Goal: Task Accomplishment & Management: Manage account settings

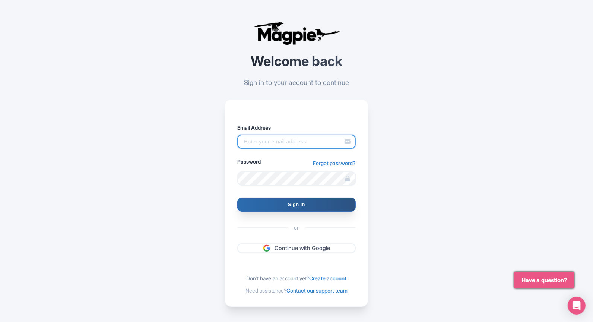
type input "[EMAIL_ADDRESS][DOMAIN_NAME]"
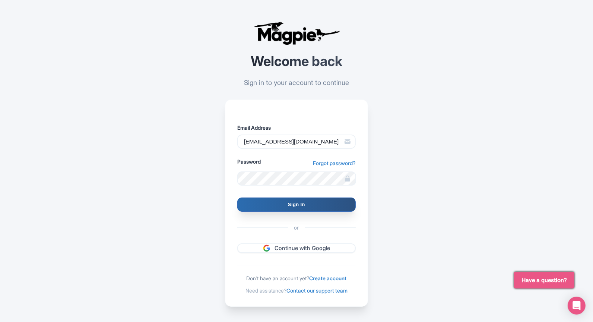
click at [331, 198] on input "Sign In" at bounding box center [296, 204] width 118 height 14
type input "Signing in..."
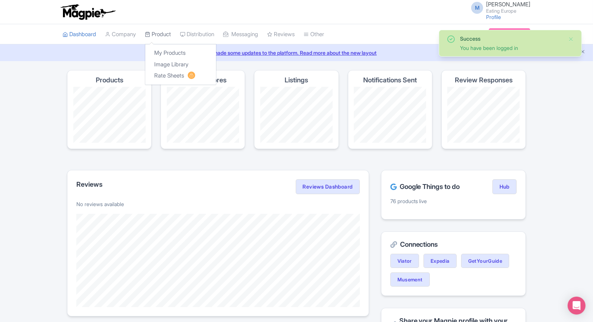
click at [171, 32] on link "Product" at bounding box center [158, 34] width 26 height 20
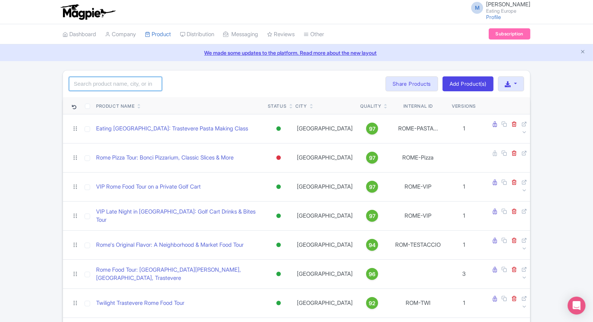
click at [139, 84] on input "search" at bounding box center [115, 84] width 93 height 14
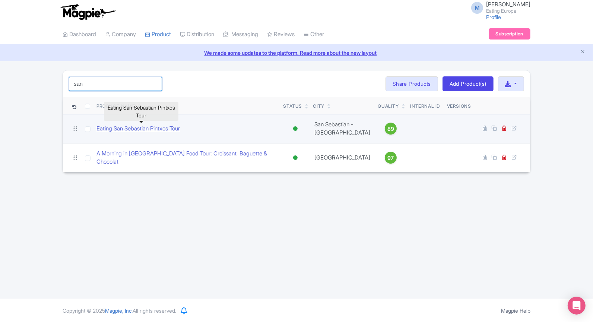
type input "san"
click at [172, 130] on link "Eating San Sebastian Pintxos Tour" at bounding box center [137, 128] width 83 height 9
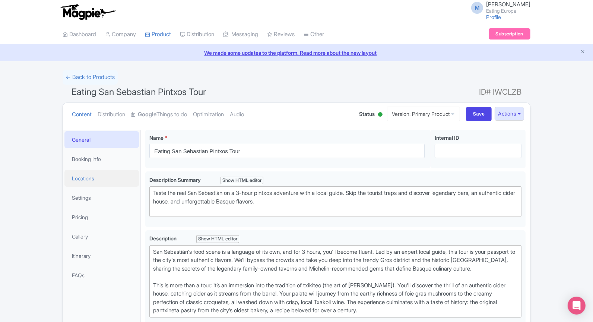
click at [95, 182] on link "Locations" at bounding box center [101, 178] width 74 height 17
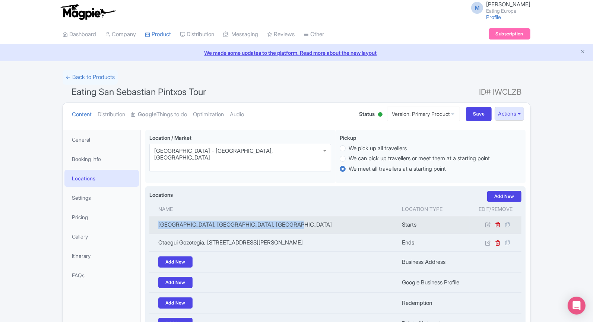
drag, startPoint x: 158, startPoint y: 223, endPoint x: 287, endPoint y: 226, distance: 129.6
click at [287, 226] on td "[GEOGRAPHIC_DATA], [GEOGRAPHIC_DATA], [GEOGRAPHIC_DATA]" at bounding box center [273, 225] width 248 height 18
copy td "[GEOGRAPHIC_DATA], [GEOGRAPHIC_DATA], [GEOGRAPHIC_DATA]"
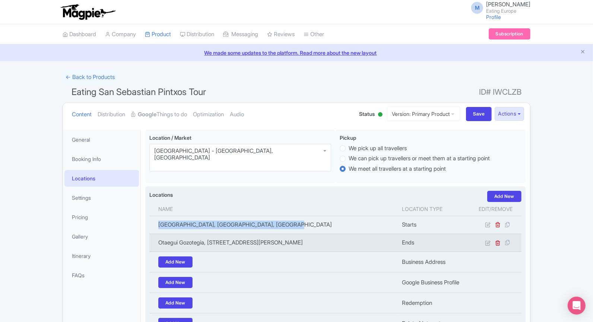
click at [278, 242] on td "Otaegui Gozotegia, [STREET_ADDRESS][PERSON_NAME]" at bounding box center [273, 242] width 248 height 18
copy td "20005"
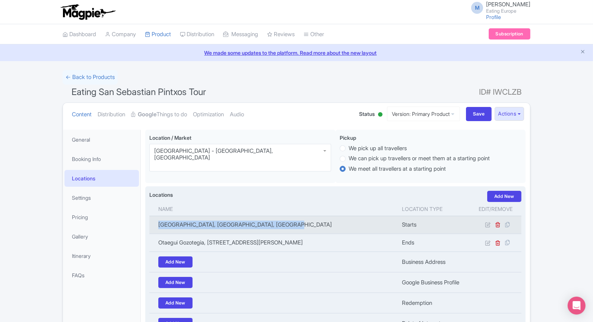
drag, startPoint x: 295, startPoint y: 224, endPoint x: 158, endPoint y: 225, distance: 137.0
click at [158, 225] on td "[GEOGRAPHIC_DATA], [GEOGRAPHIC_DATA], [GEOGRAPHIC_DATA]" at bounding box center [273, 225] width 248 height 18
copy td "[GEOGRAPHIC_DATA], [GEOGRAPHIC_DATA], [GEOGRAPHIC_DATA]"
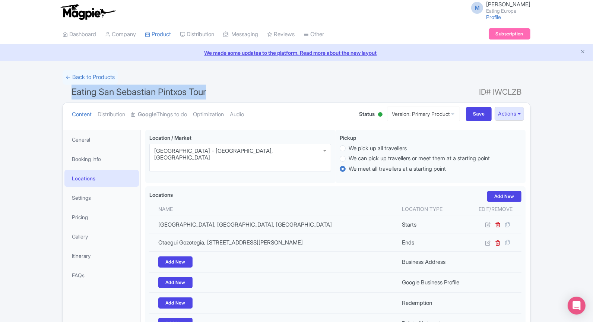
drag, startPoint x: 225, startPoint y: 84, endPoint x: 52, endPoint y: 95, distance: 173.5
click at [52, 95] on div "← Back to Products Eating San Sebastian Pintxos Tour ID# IWCLZB Content Distrib…" at bounding box center [296, 229] width 593 height 319
copy span "Eating San Sebastian Pintxos Tour"
click at [101, 160] on link "Booking Info" at bounding box center [101, 158] width 74 height 17
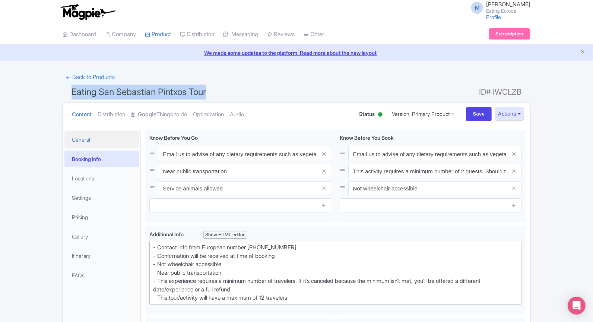
click at [101, 140] on link "General" at bounding box center [101, 139] width 74 height 17
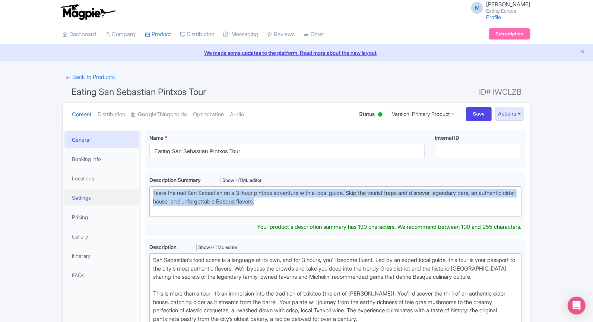
drag, startPoint x: 309, startPoint y: 200, endPoint x: 122, endPoint y: 194, distance: 187.0
type trix-editor "<div>Taste the real San Sebastián on a 3-hour pintxos adventure with a local gu…"
copy div "Taste the real San Sebastián on a 3-hour pintxos adventure with a local guide. …"
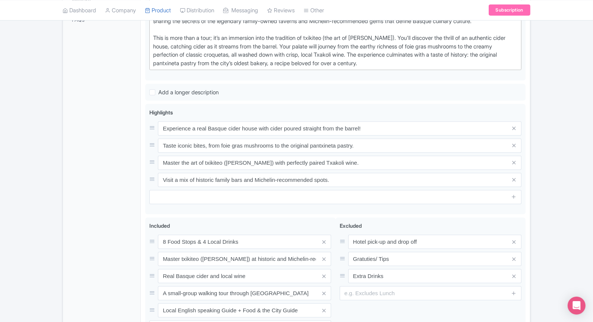
scroll to position [259, 0]
